Goal: Task Accomplishment & Management: Manage account settings

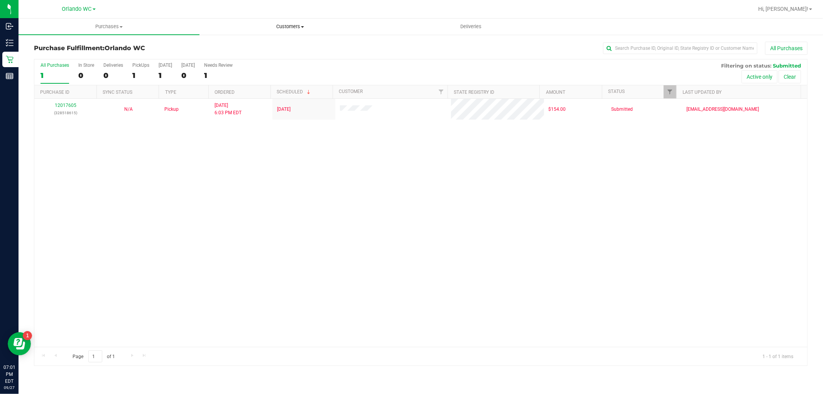
click at [269, 21] on uib-tab-heading "Customers All customers Add a new customer All physicians" at bounding box center [290, 26] width 180 height 15
click at [243, 49] on span "All customers" at bounding box center [228, 46] width 56 height 7
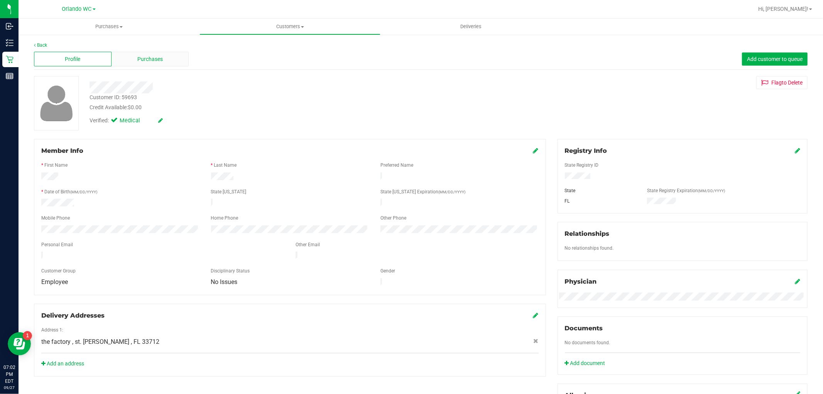
click at [122, 64] on div "Purchases" at bounding box center [151, 59] width 78 height 15
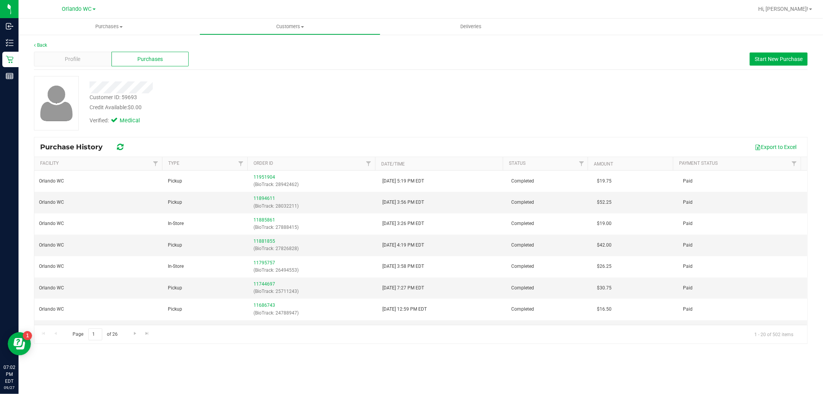
click at [790, 67] on div "Profile Purchases Start New Purchase" at bounding box center [421, 59] width 774 height 21
click at [787, 61] on span "Start New Purchase" at bounding box center [779, 59] width 48 height 6
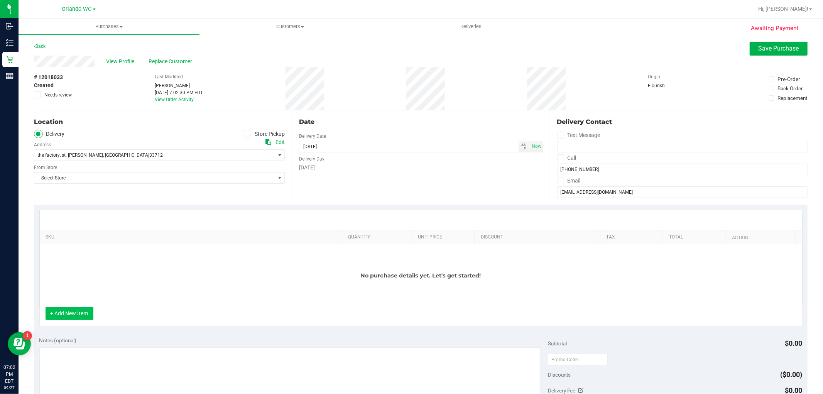
click at [68, 313] on button "+ Add New Item" at bounding box center [70, 313] width 48 height 13
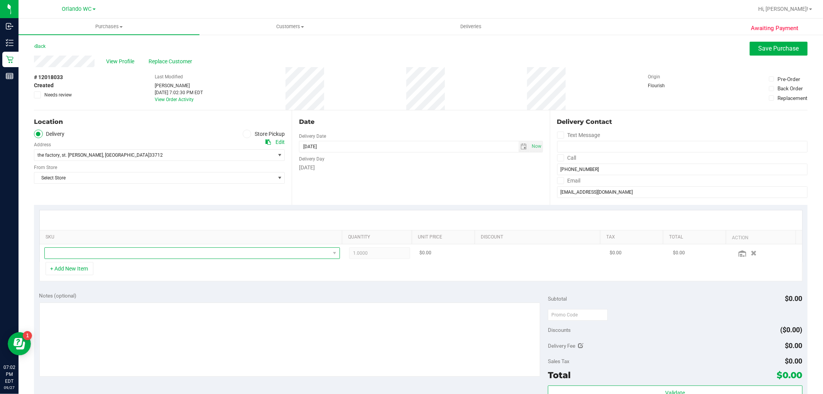
click at [93, 259] on span "NO DATA FOUND" at bounding box center [187, 253] width 285 height 11
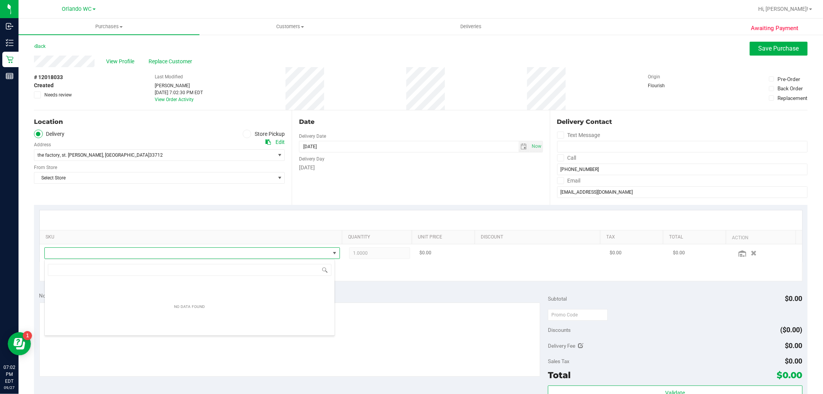
scroll to position [12, 288]
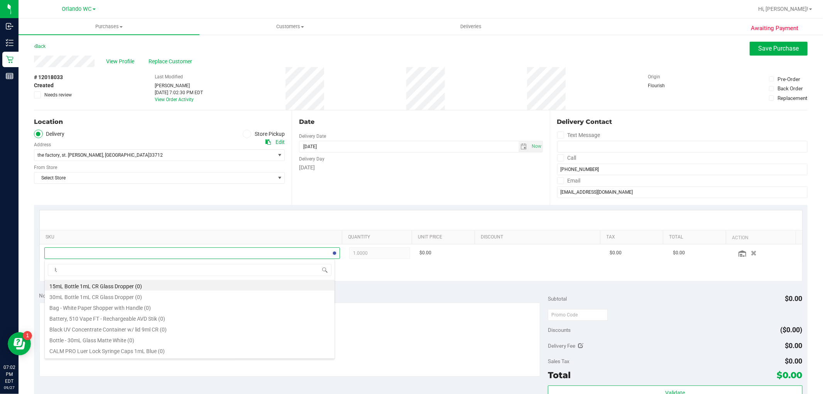
type input "l"
type input "lsn"
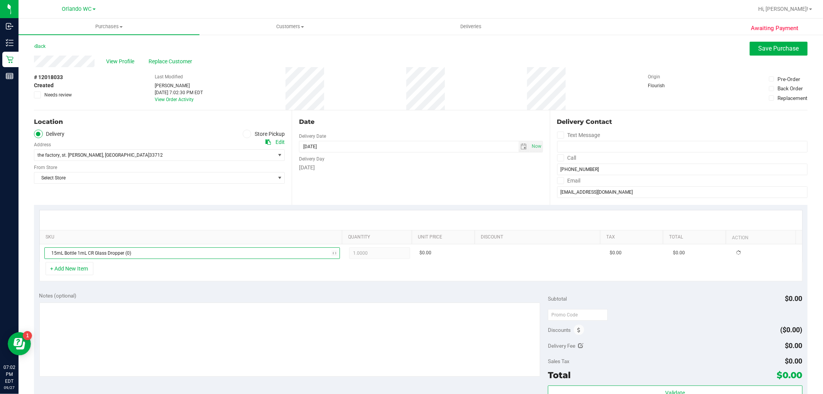
type input "[DATE] 08:00 AM"
click at [243, 133] on span at bounding box center [247, 134] width 9 height 9
click at [0, 0] on input "Store Pickup" at bounding box center [0, 0] width 0 height 0
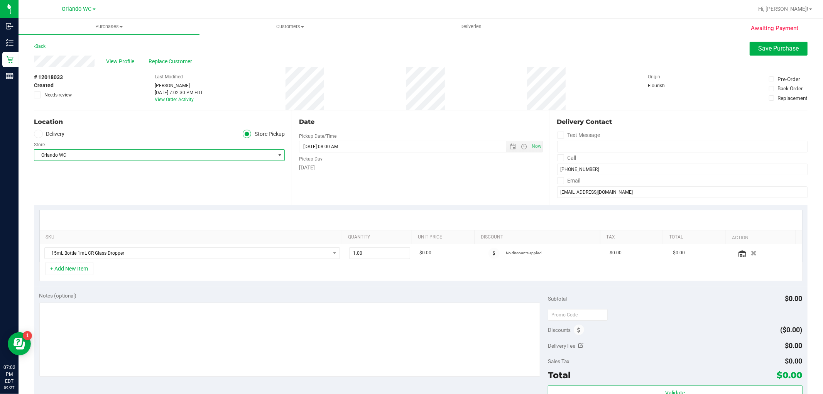
click at [148, 160] on span "Orlando WC" at bounding box center [154, 155] width 240 height 11
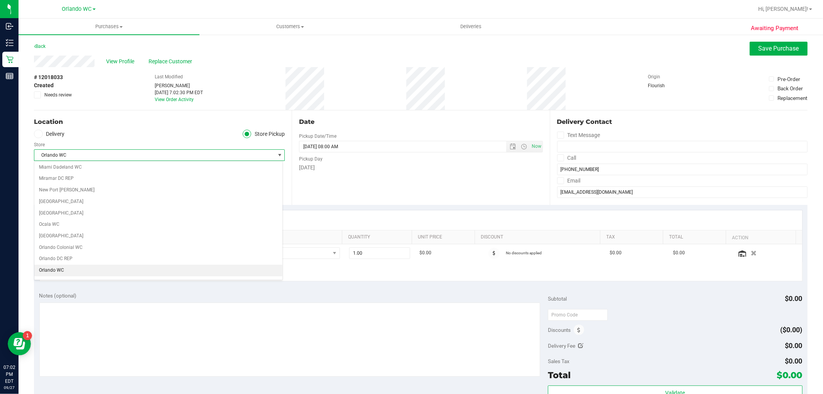
click at [355, 224] on div at bounding box center [421, 220] width 763 height 20
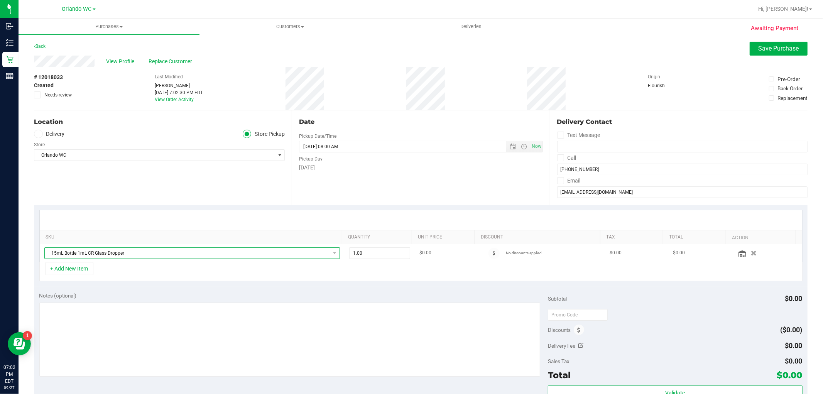
click at [313, 249] on span "15mL Bottle 1mL CR Glass Dropper" at bounding box center [187, 253] width 285 height 11
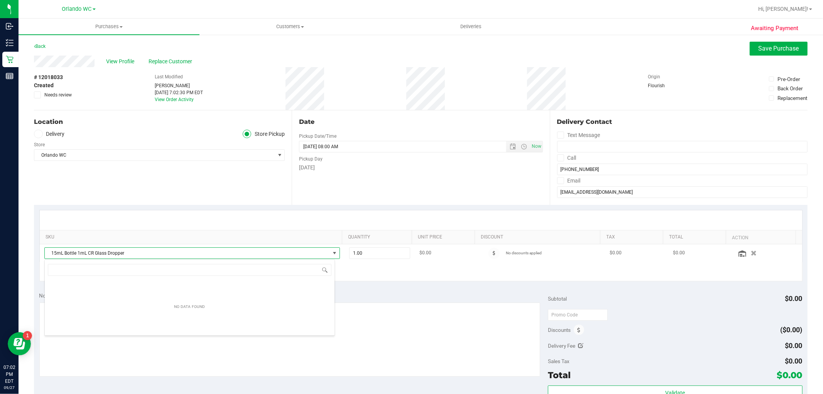
scroll to position [12, 288]
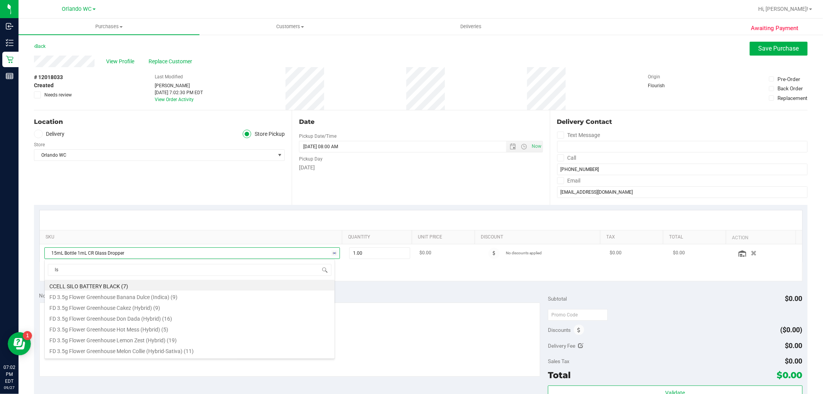
type input "lsn"
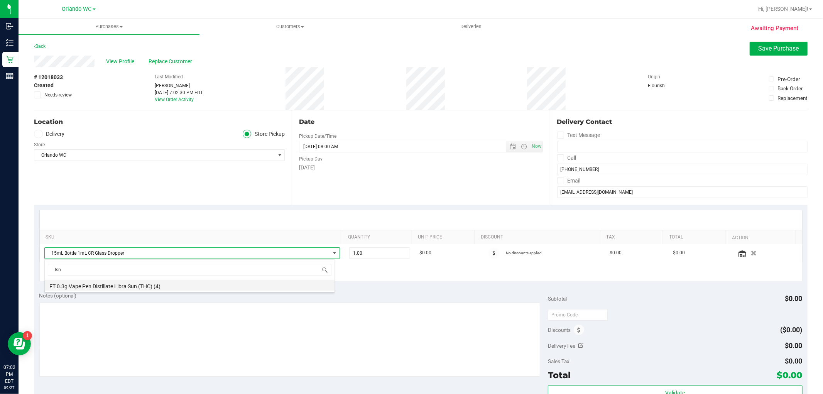
click at [132, 287] on li "FT 0.3g Vape Pen Distillate Libra Sun (THC) (4)" at bounding box center [190, 285] width 290 height 11
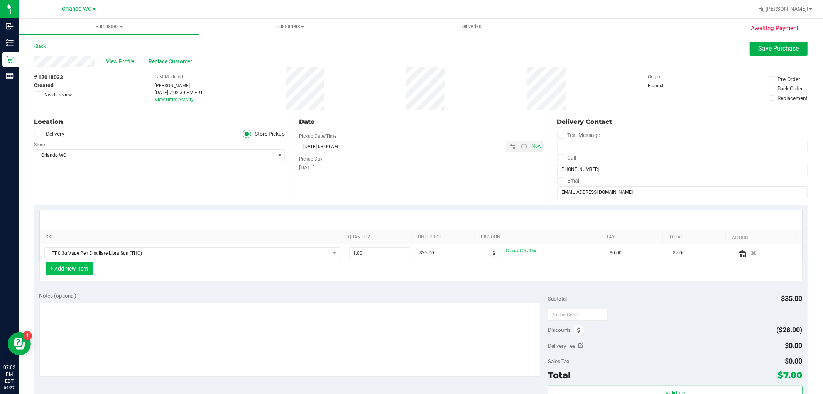
click at [87, 268] on button "+ Add New Item" at bounding box center [70, 268] width 48 height 13
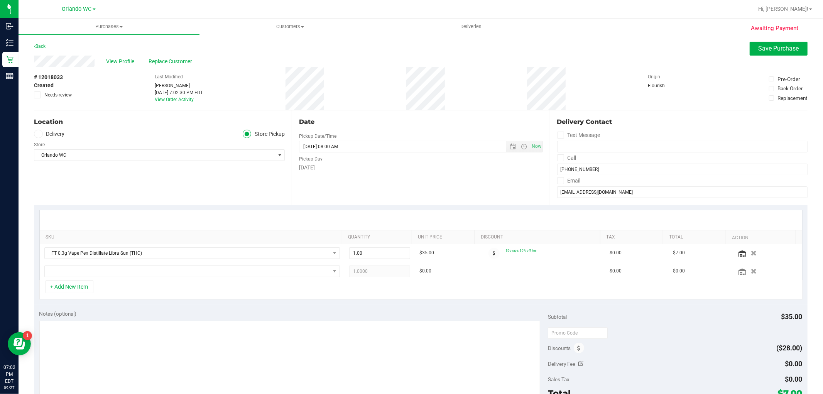
drag, startPoint x: 745, startPoint y: 271, endPoint x: 433, endPoint y: 276, distance: 311.8
click at [751, 271] on icon "button" at bounding box center [754, 271] width 6 height 5
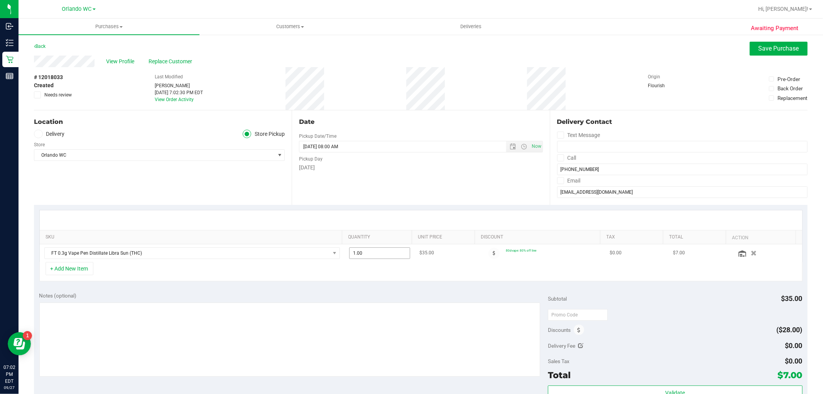
click at [370, 251] on span "1.00 1" at bounding box center [379, 253] width 61 height 12
type input "2"
type input "2.00"
click at [377, 284] on div "SKU Quantity Unit Price Discount Tax Total Action FT 0.3g Vape Pen Distillate L…" at bounding box center [421, 246] width 774 height 82
click at [379, 280] on div "+ Add New Item" at bounding box center [420, 271] width 763 height 19
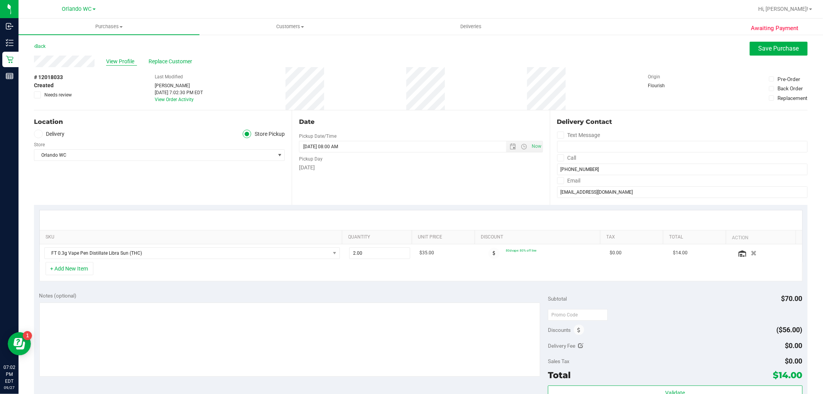
click at [128, 62] on span "View Profile" at bounding box center [121, 61] width 31 height 8
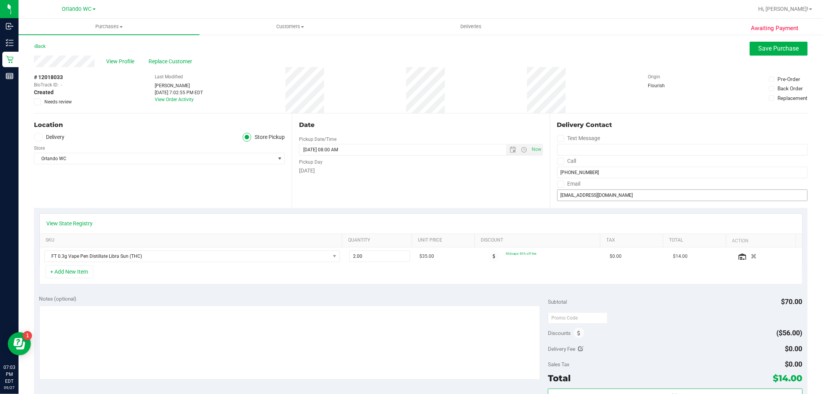
scroll to position [86, 0]
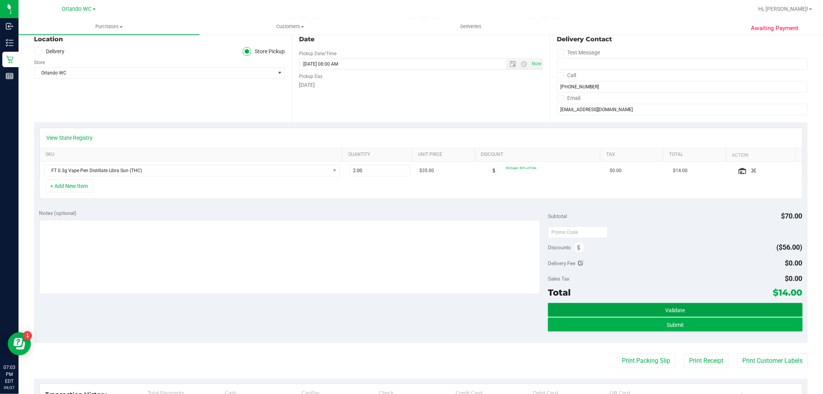
click at [668, 305] on button "Validate" at bounding box center [675, 310] width 254 height 14
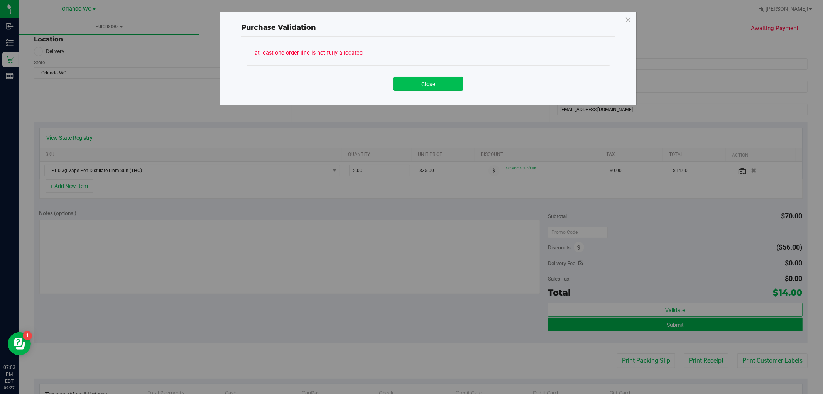
click at [423, 89] on button "Close" at bounding box center [428, 84] width 70 height 14
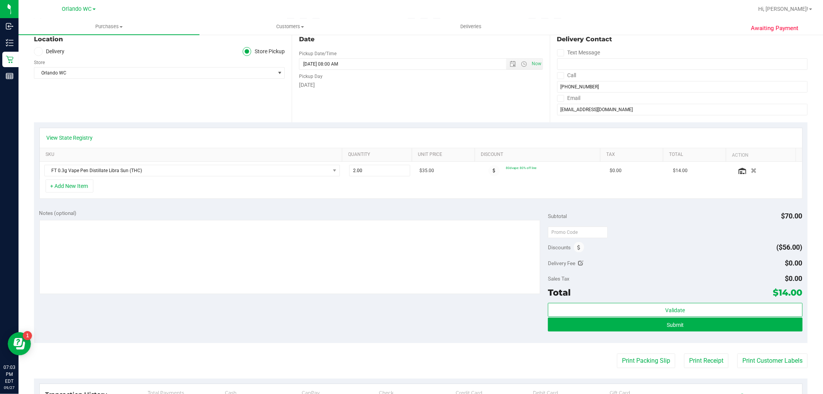
click at [564, 317] on div "Validate" at bounding box center [675, 310] width 254 height 15
click at [564, 322] on button "Submit" at bounding box center [675, 325] width 254 height 14
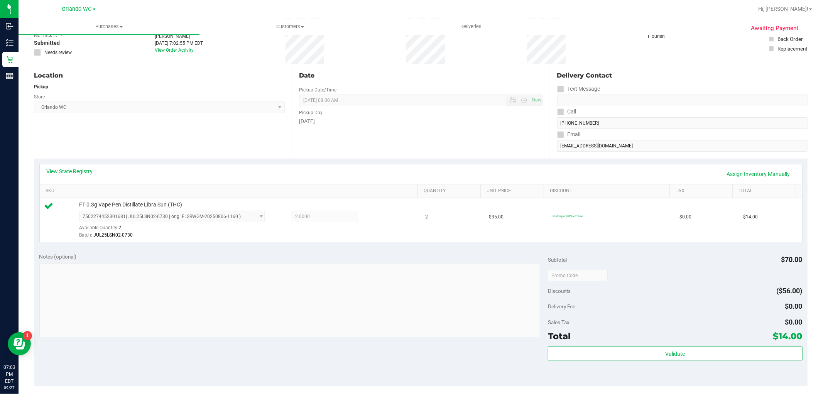
scroll to position [86, 0]
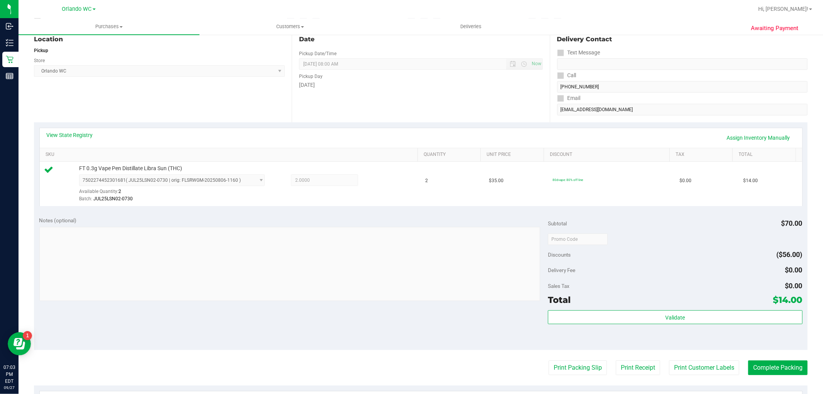
click at [689, 309] on div "Subtotal $70.00 Discounts ($56.00) Delivery Fee $0.00 Sales Tax $0.00 Total $14…" at bounding box center [675, 280] width 254 height 129
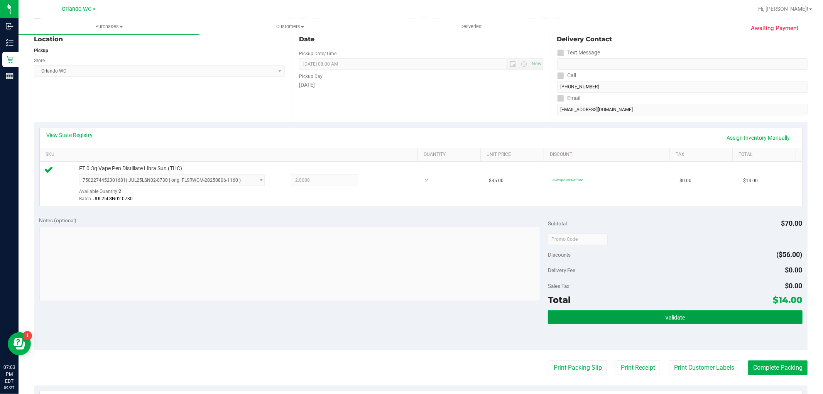
click at [668, 315] on span "Validate" at bounding box center [675, 318] width 20 height 6
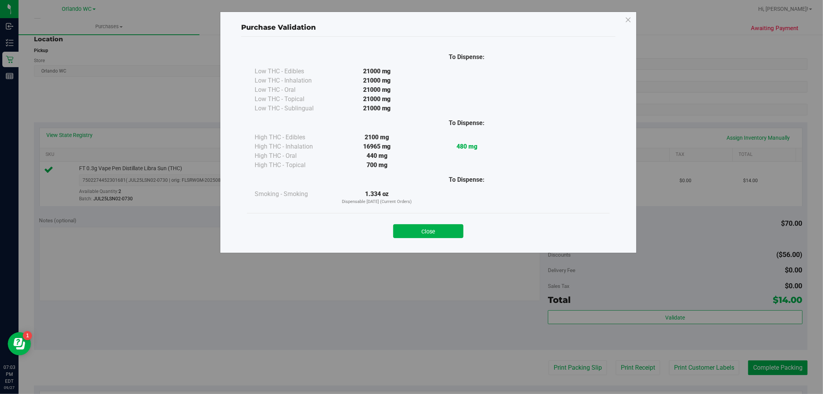
click at [439, 222] on div "Close" at bounding box center [428, 228] width 351 height 19
click at [439, 227] on button "Close" at bounding box center [428, 231] width 70 height 14
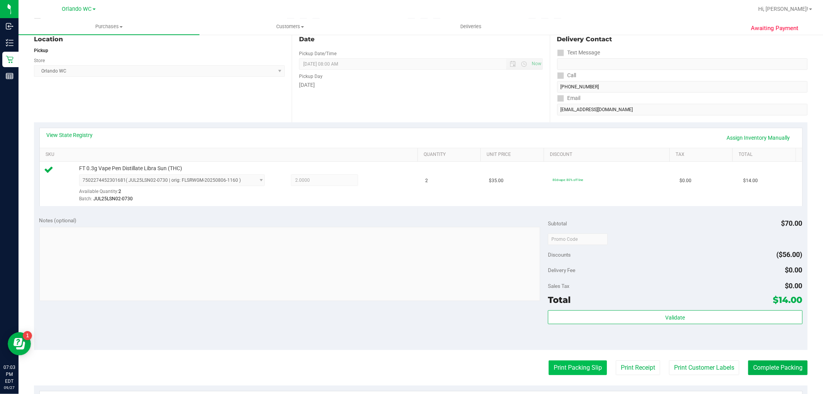
click at [565, 372] on button "Print Packing Slip" at bounding box center [578, 367] width 58 height 15
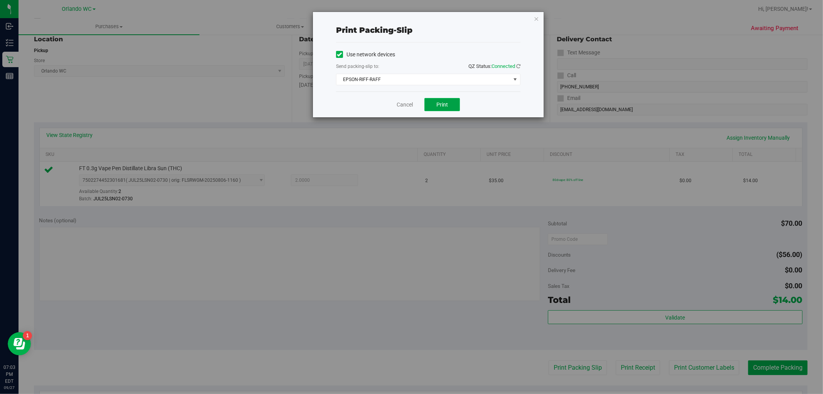
click at [439, 103] on span "Print" at bounding box center [442, 104] width 12 height 6
click at [534, 19] on icon "button" at bounding box center [536, 18] width 5 height 9
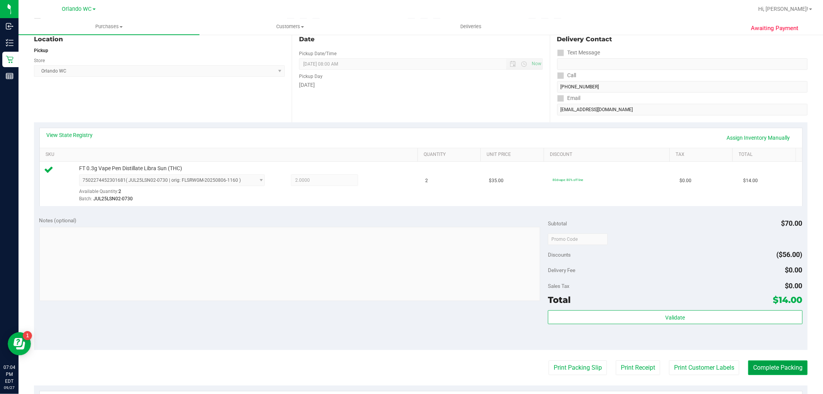
click at [780, 369] on button "Complete Packing" at bounding box center [777, 367] width 59 height 15
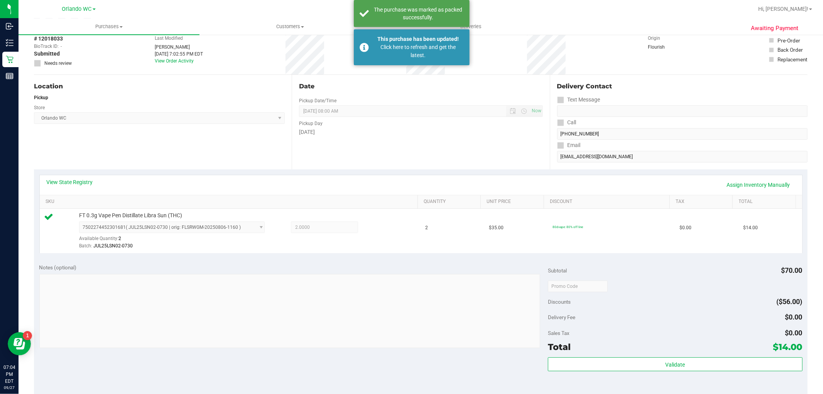
scroll to position [0, 0]
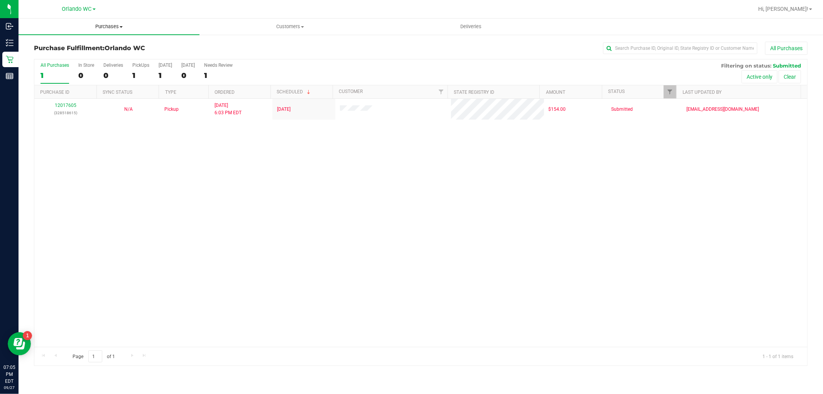
click at [117, 31] on uib-tab-heading "Purchases Summary of purchases Fulfillment All purchases" at bounding box center [109, 27] width 181 height 16
click at [69, 66] on span "All purchases" at bounding box center [46, 65] width 55 height 7
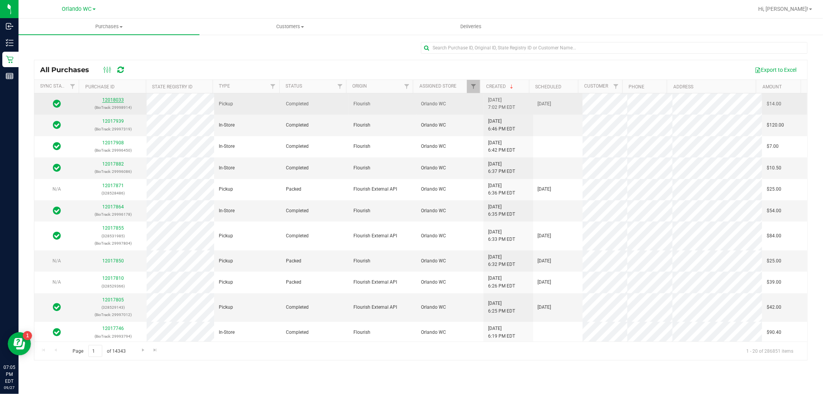
click at [112, 98] on link "12018033" at bounding box center [113, 99] width 22 height 5
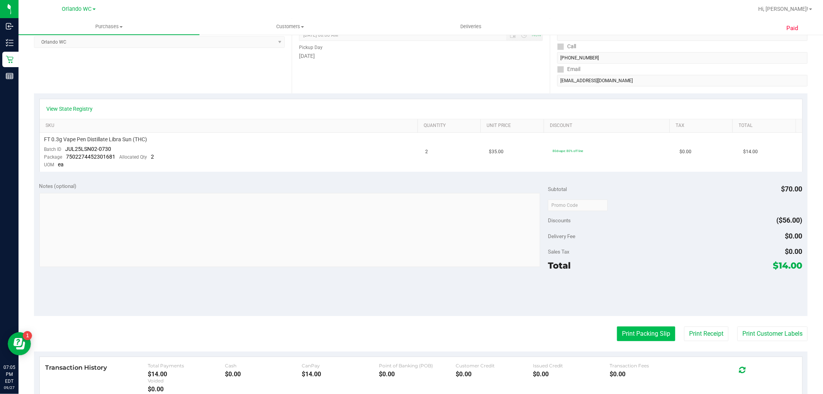
scroll to position [129, 0]
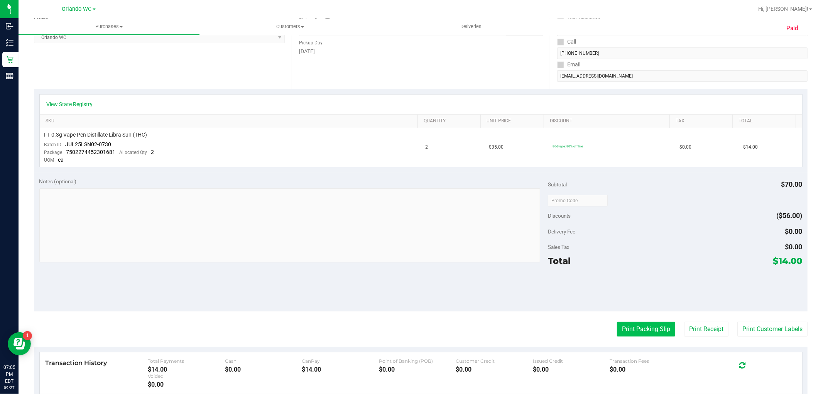
click at [643, 331] on button "Print Packing Slip" at bounding box center [646, 329] width 58 height 15
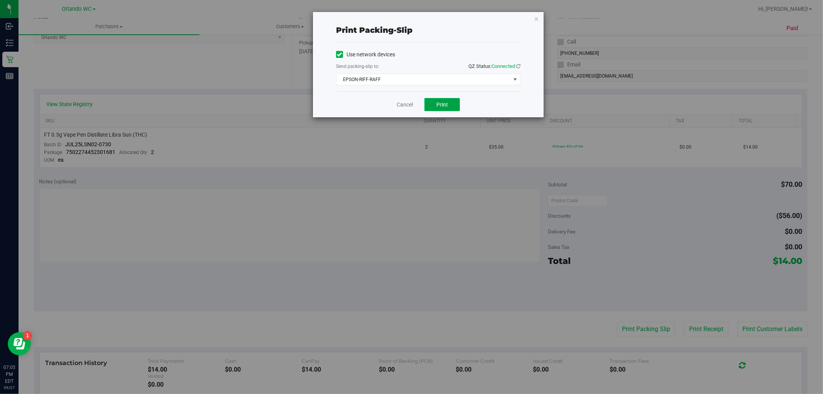
click at [451, 107] on button "Print" at bounding box center [442, 104] width 36 height 13
drag, startPoint x: 541, startPoint y: 24, endPoint x: 538, endPoint y: 21, distance: 4.4
click at [539, 23] on div "Print packing-slip Use network devices Send packing-slip to: QZ Status: Connect…" at bounding box center [428, 64] width 231 height 105
click at [538, 21] on icon "button" at bounding box center [536, 18] width 5 height 9
